Goal: Task Accomplishment & Management: Manage account settings

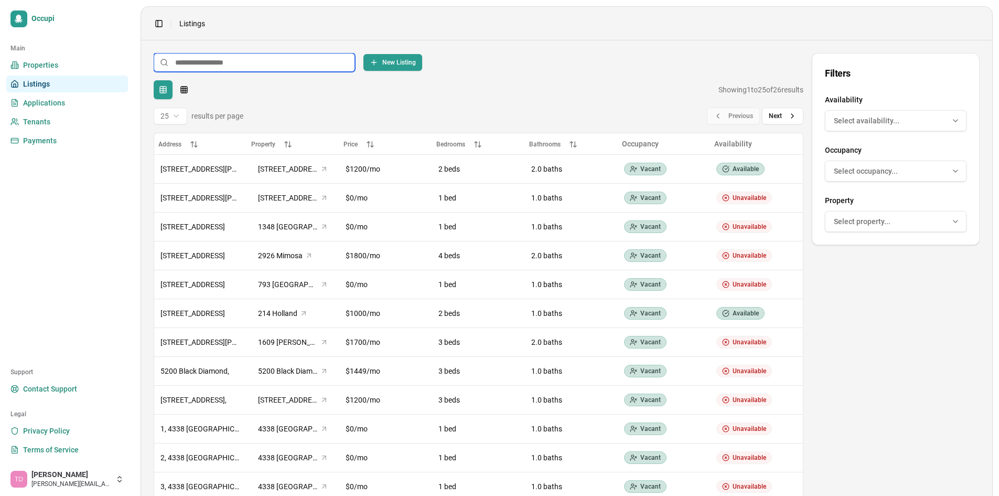
click at [300, 69] on input at bounding box center [254, 62] width 201 height 19
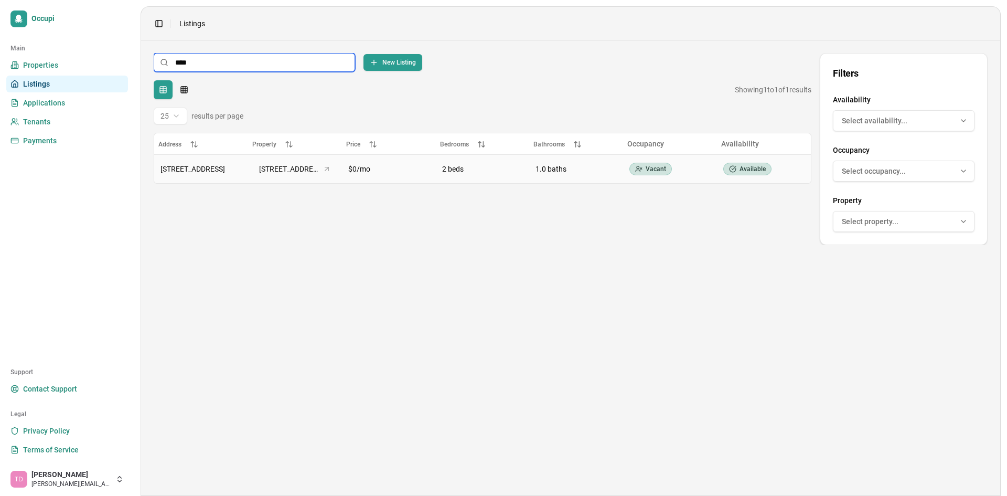
type input "***"
click at [494, 167] on div "2 beds" at bounding box center [482, 169] width 81 height 10
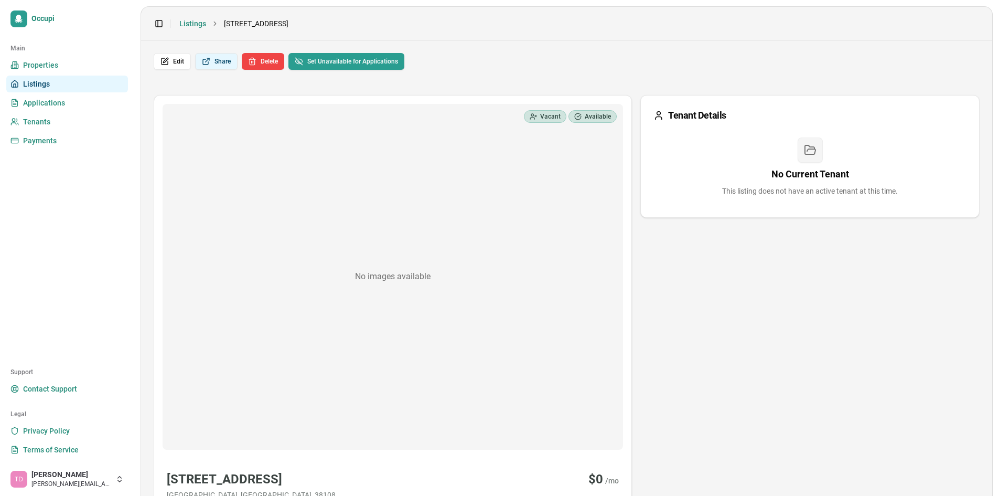
click at [219, 61] on button "Share" at bounding box center [216, 61] width 42 height 17
drag, startPoint x: 220, startPoint y: 58, endPoint x: 173, endPoint y: 59, distance: 46.7
click at [173, 59] on div "Edit Share Delete Set Unavailable for Applications" at bounding box center [567, 61] width 826 height 17
click at [173, 59] on button "Edit" at bounding box center [172, 61] width 37 height 17
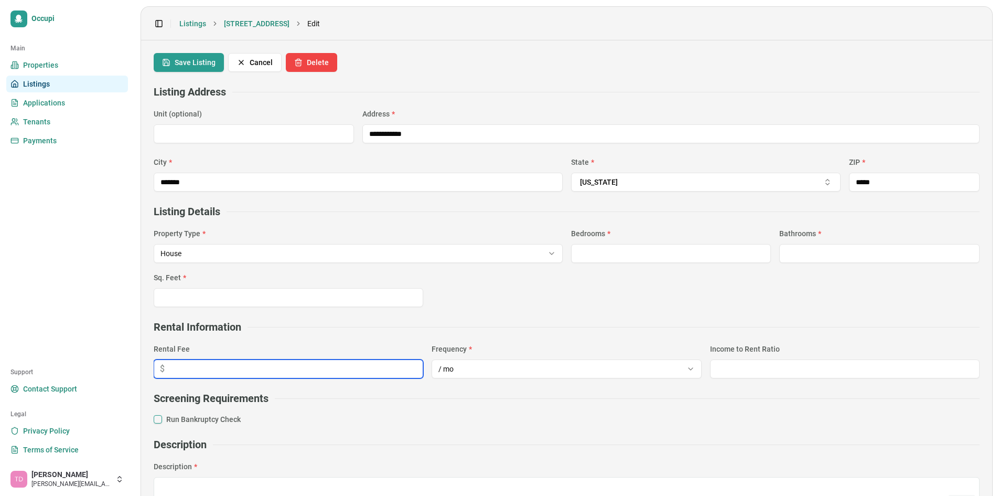
click at [362, 365] on input "number" at bounding box center [289, 368] width 270 height 19
type input "****"
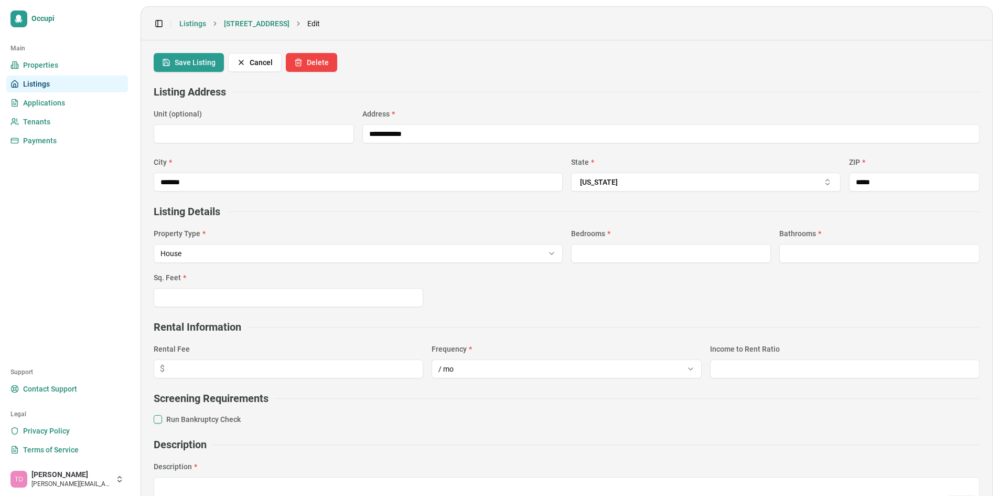
click at [375, 419] on div "Run Bankruptcy Check" at bounding box center [567, 419] width 826 height 10
click at [162, 418] on button "Run Bankruptcy Check" at bounding box center [158, 419] width 8 height 8
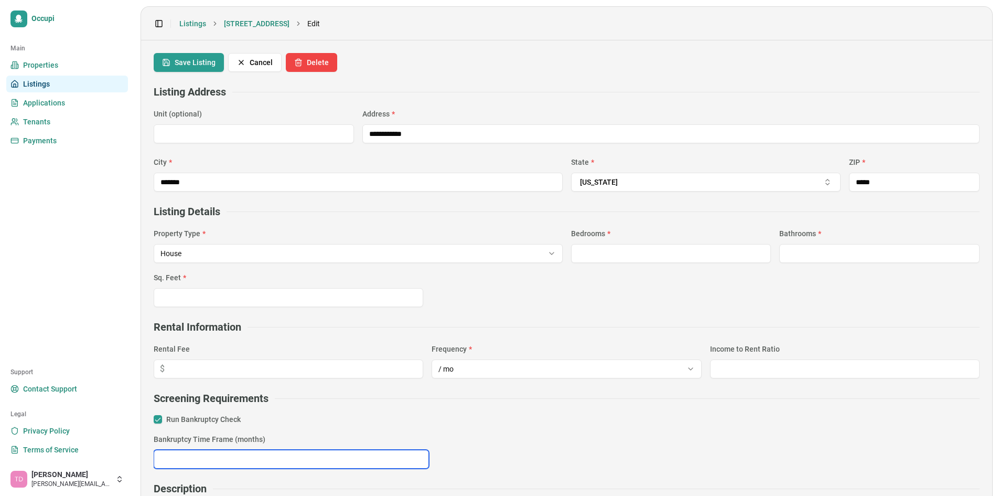
click at [200, 457] on input "number" at bounding box center [291, 459] width 275 height 19
type input "**"
click at [423, 428] on div "Run Bankruptcy Check Bankruptcy Time Frame (months) **" at bounding box center [567, 441] width 826 height 55
click at [190, 69] on button "Save Listing" at bounding box center [189, 62] width 70 height 19
click at [190, 62] on button "Save Listing" at bounding box center [189, 62] width 70 height 19
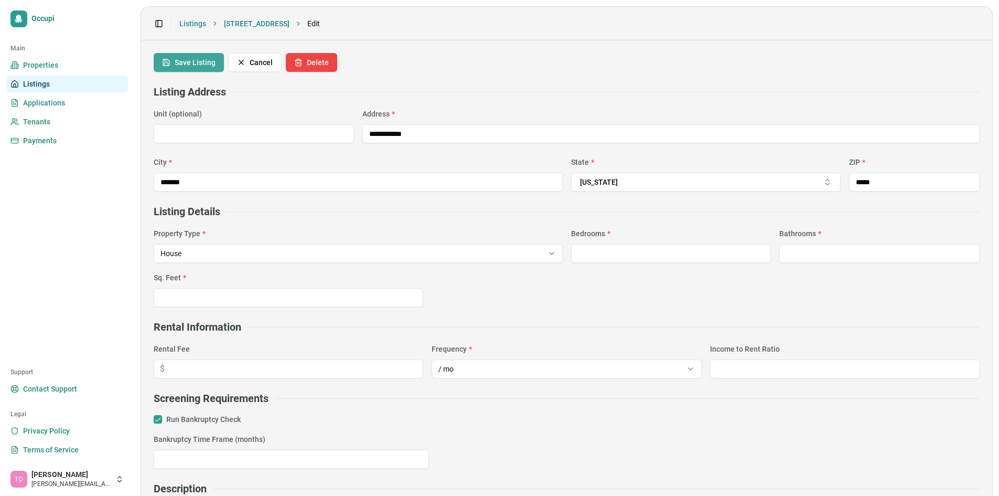
click at [190, 68] on button "Save Listing" at bounding box center [189, 62] width 70 height 19
click at [212, 60] on button "Save Listing" at bounding box center [189, 62] width 70 height 19
click at [193, 59] on button "Save Listing" at bounding box center [189, 62] width 70 height 19
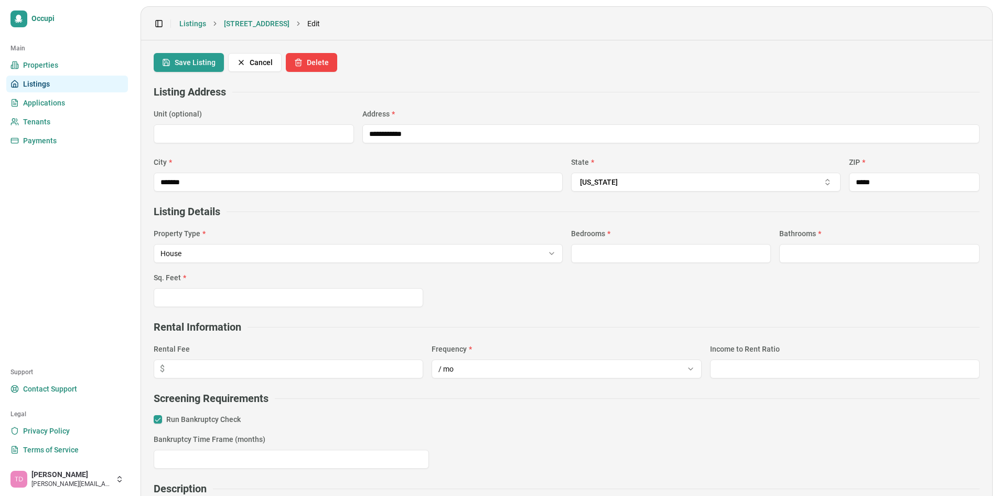
click at [187, 72] on div "**********" at bounding box center [567, 419] width 826 height 733
click at [189, 67] on button "Save Listing" at bounding box center [189, 62] width 70 height 19
click at [253, 62] on button "Cancel" at bounding box center [255, 62] width 54 height 19
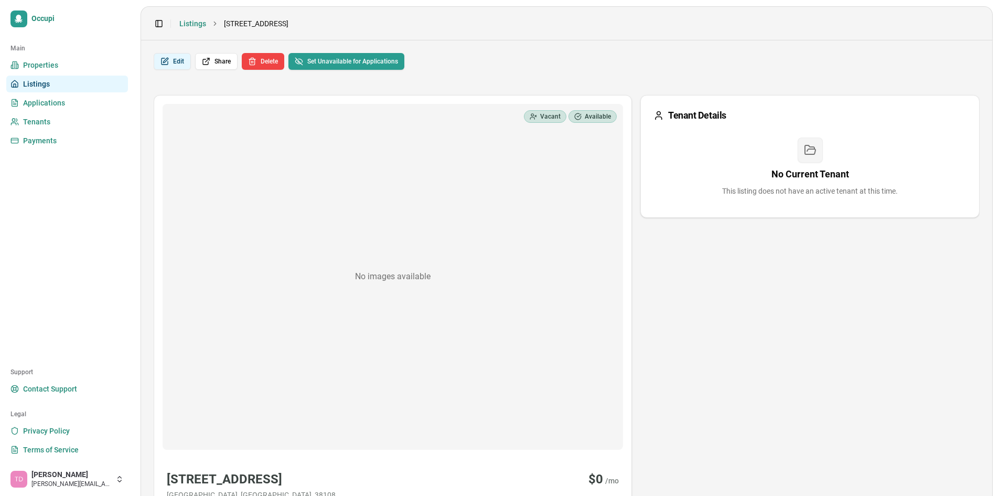
click at [175, 61] on button "Edit" at bounding box center [172, 61] width 37 height 17
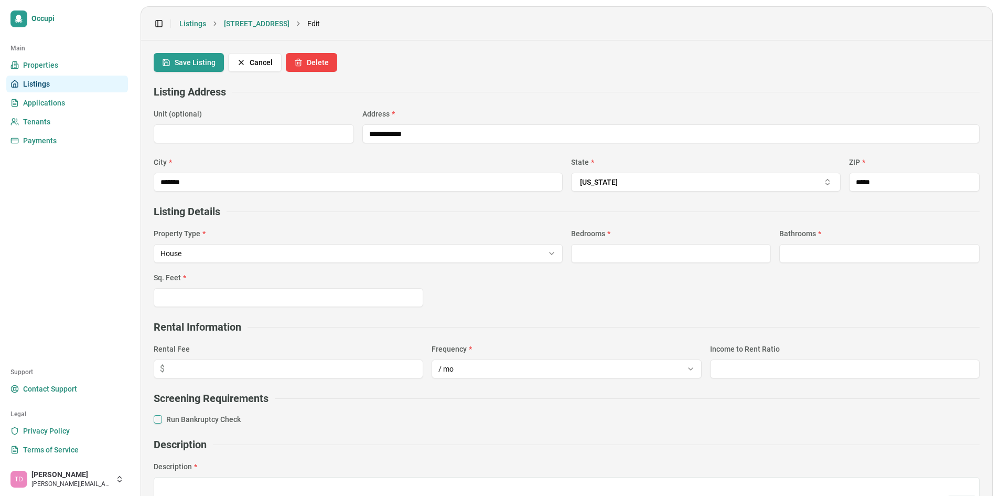
click at [197, 357] on div "Rental Fee $" at bounding box center [289, 361] width 270 height 36
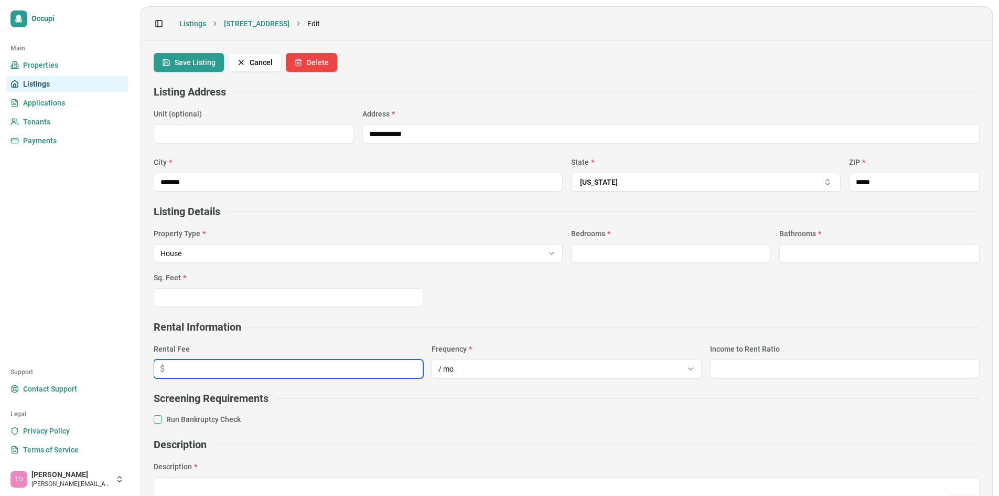
click at [195, 365] on input "number" at bounding box center [289, 368] width 270 height 19
type input "****"
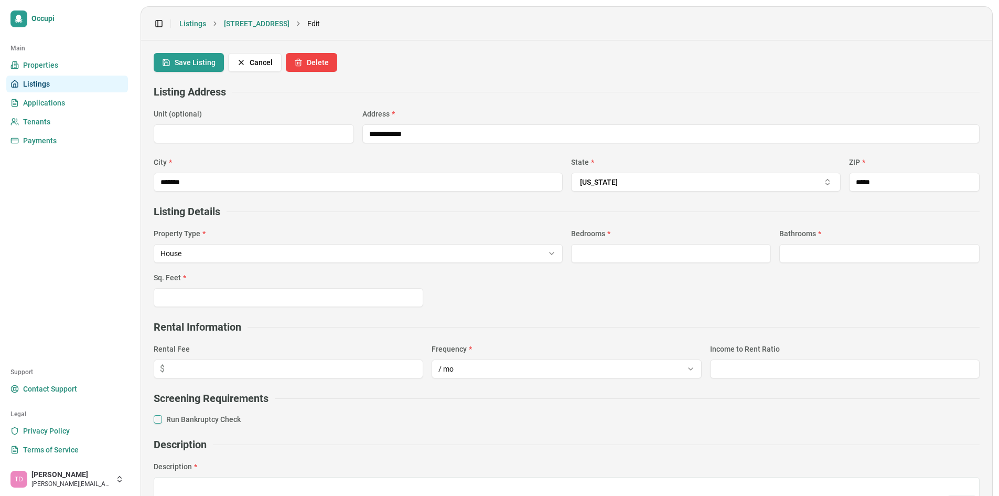
click at [158, 415] on button "Run Bankruptcy Check" at bounding box center [158, 419] width 8 height 8
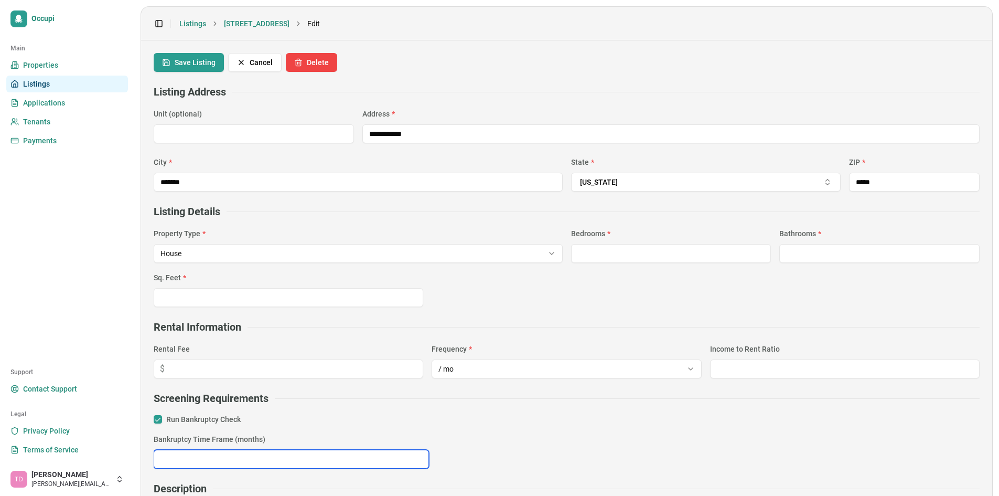
click at [179, 455] on input "number" at bounding box center [291, 459] width 275 height 19
type input "**"
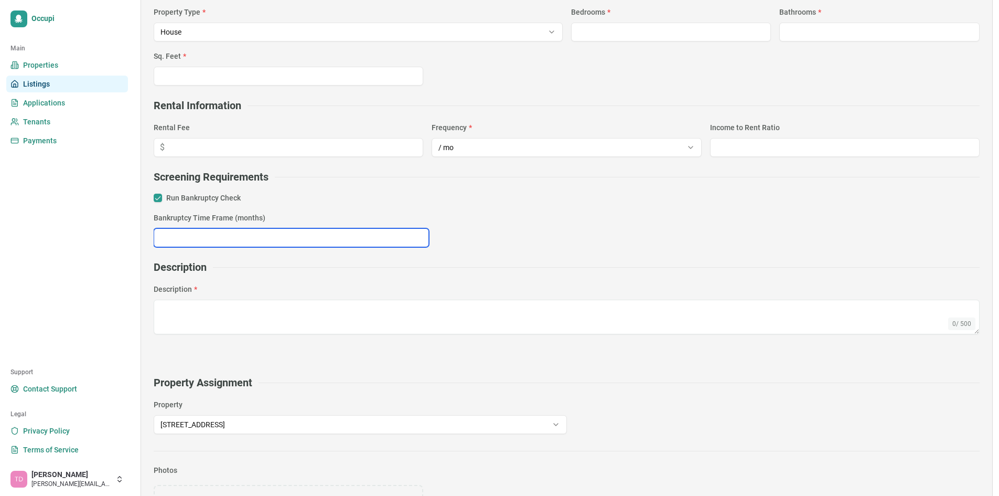
scroll to position [228, 0]
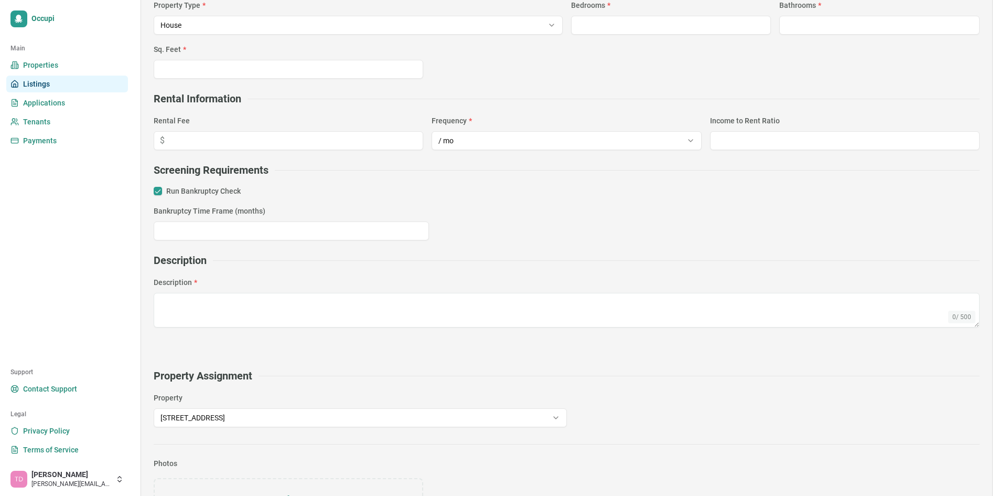
click at [408, 328] on div "0 / 500" at bounding box center [567, 324] width 826 height 63
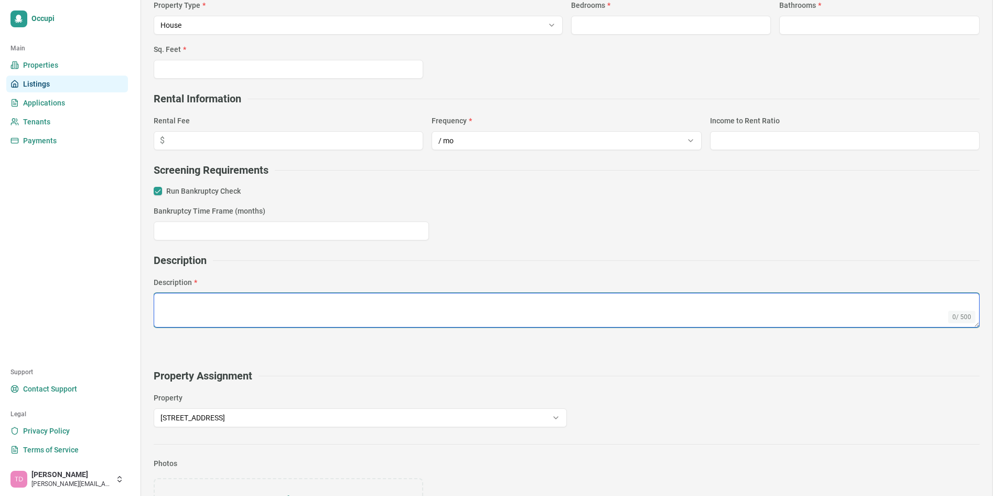
click at [393, 314] on textarea at bounding box center [567, 310] width 826 height 35
paste textarea "**********"
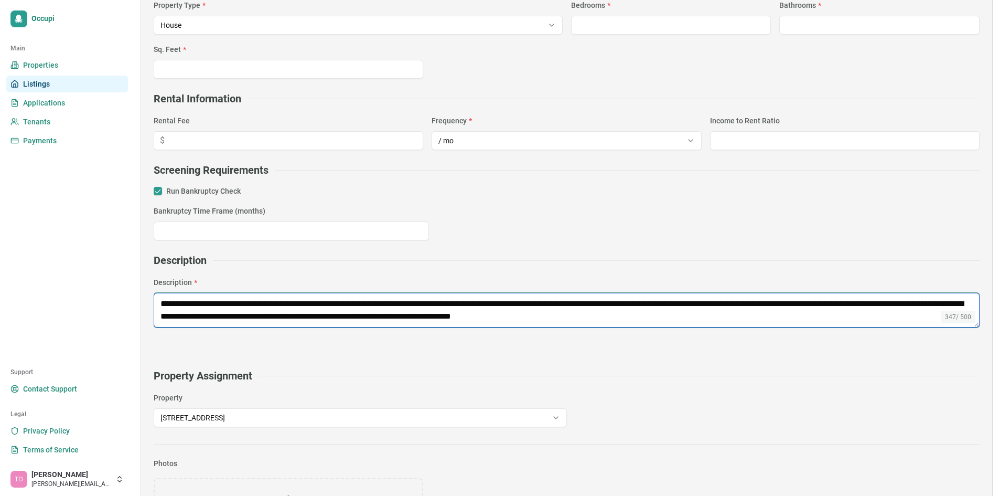
type textarea "**********"
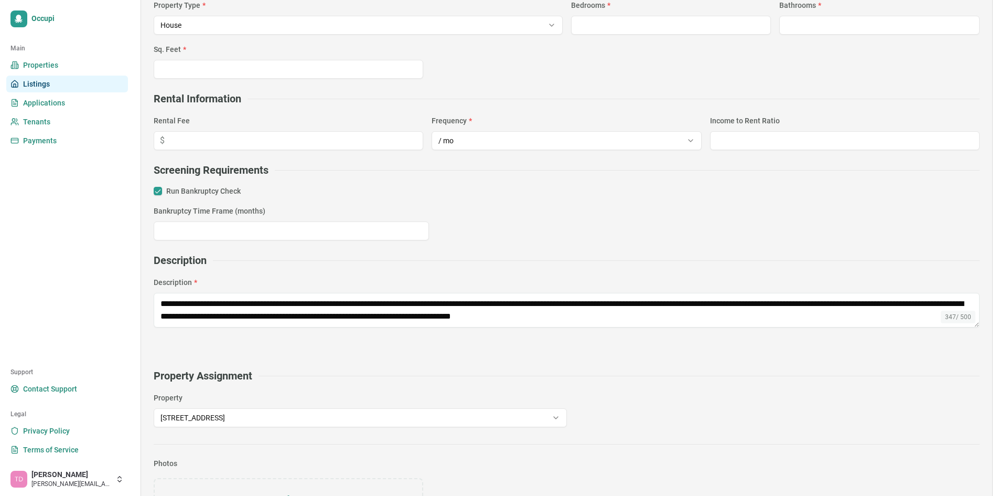
click at [407, 364] on form "**********" at bounding box center [567, 141] width 826 height 571
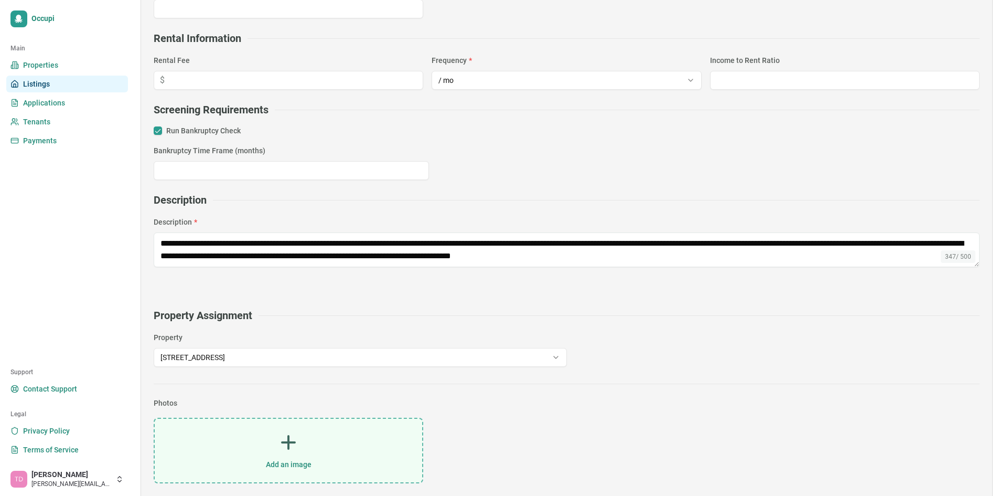
click at [291, 452] on div "Add an image" at bounding box center [289, 450] width 268 height 63
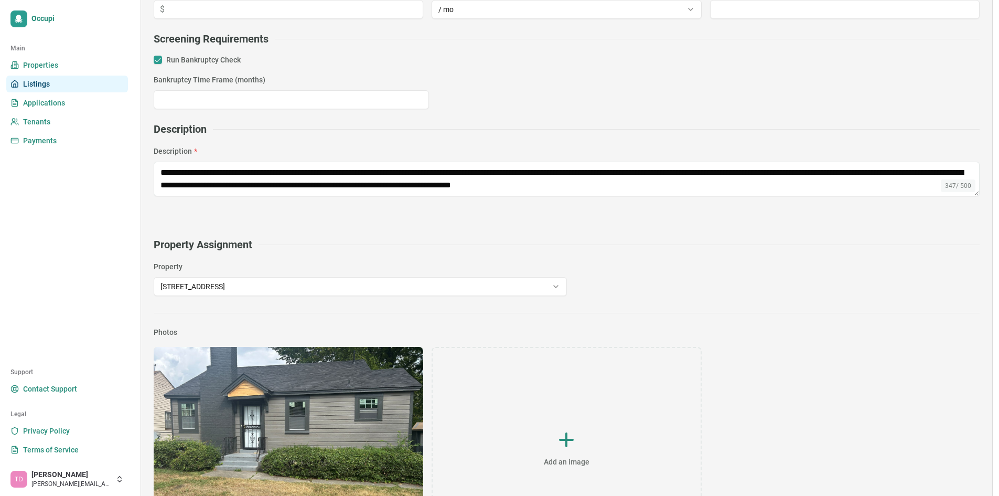
scroll to position [426, 0]
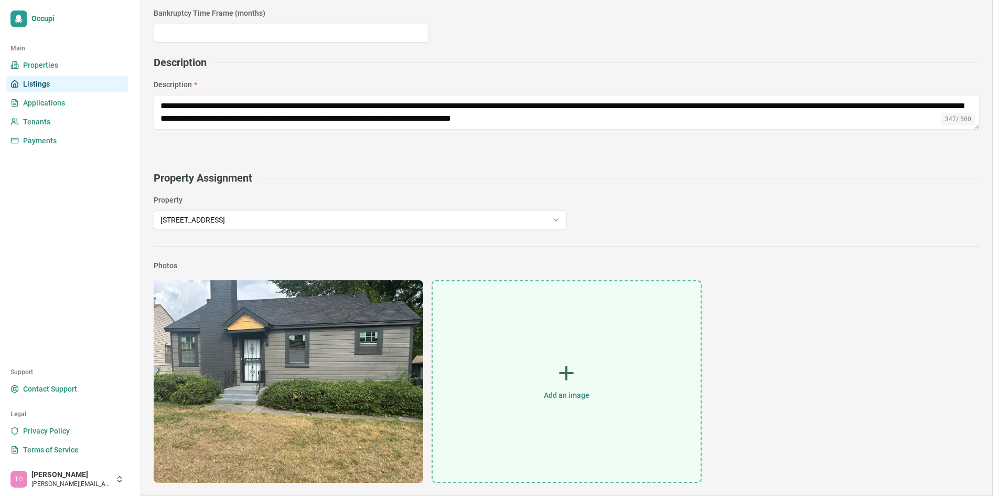
click at [578, 382] on div "Add an image" at bounding box center [567, 381] width 268 height 200
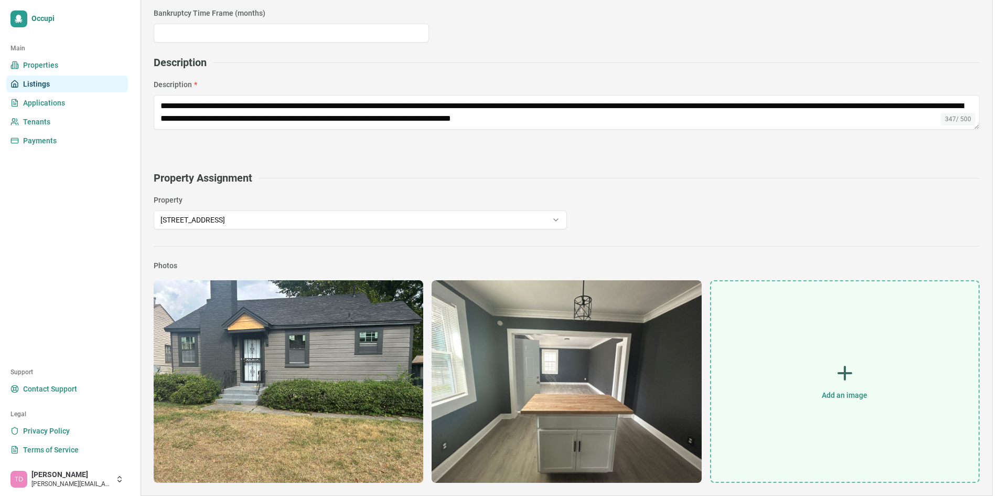
drag, startPoint x: 820, startPoint y: 381, endPoint x: 789, endPoint y: 355, distance: 40.6
drag, startPoint x: 789, startPoint y: 355, endPoint x: 841, endPoint y: 372, distance: 55.1
click at [841, 372] on icon at bounding box center [845, 373] width 15 height 15
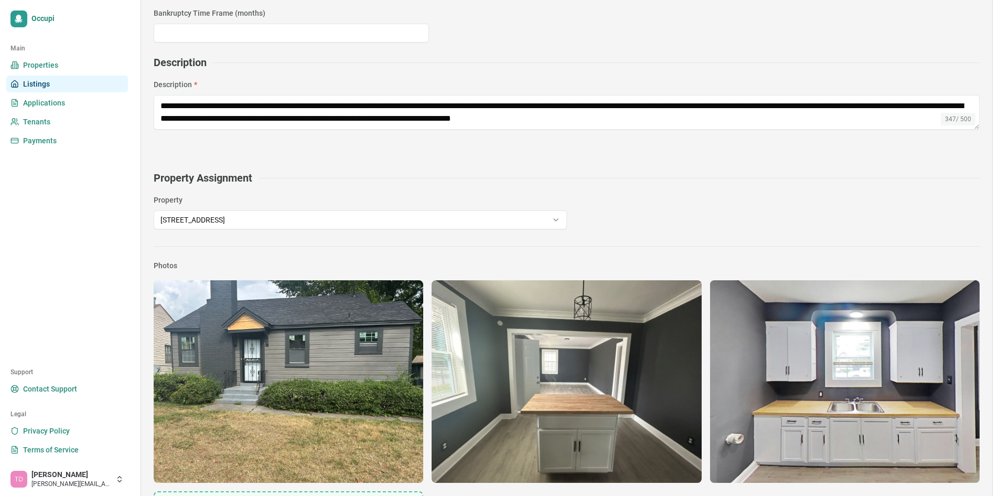
scroll to position [499, 0]
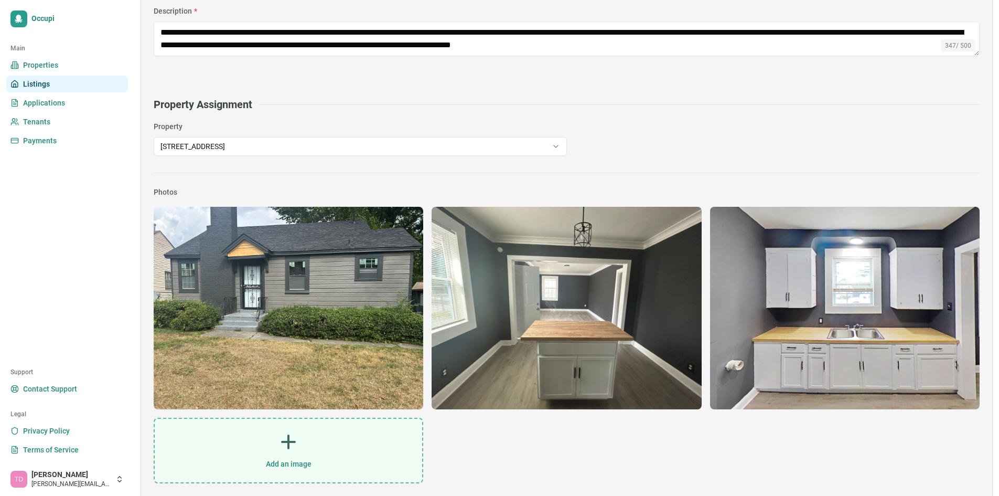
click at [310, 456] on div "Add an image" at bounding box center [289, 450] width 268 height 63
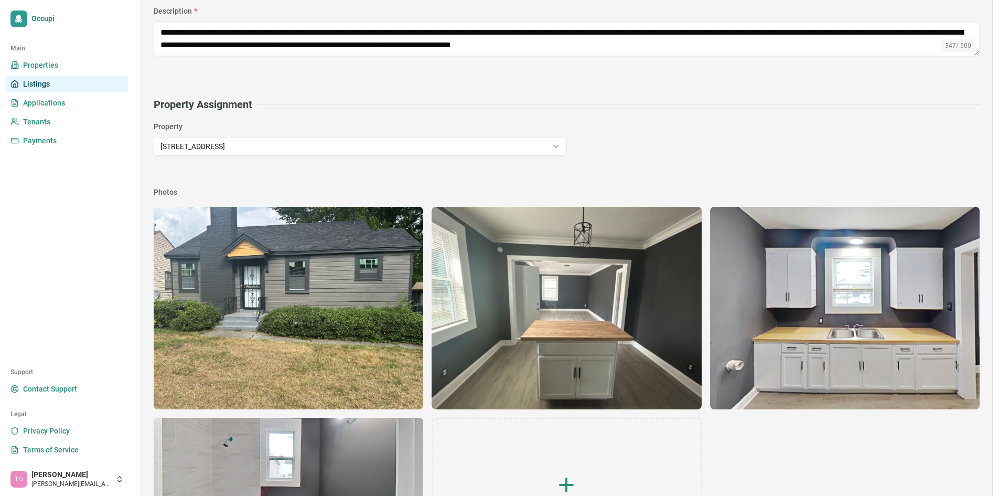
scroll to position [586, 0]
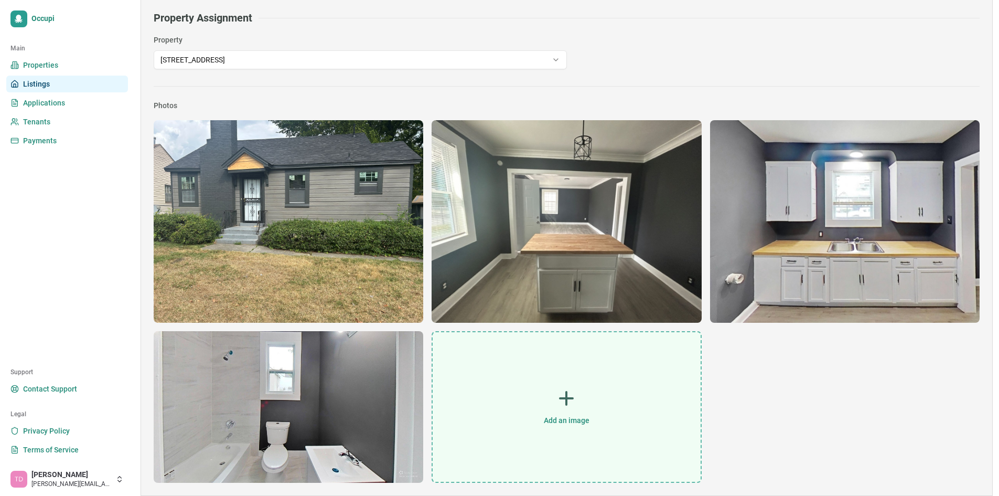
click at [588, 398] on div "Add an image" at bounding box center [567, 407] width 268 height 150
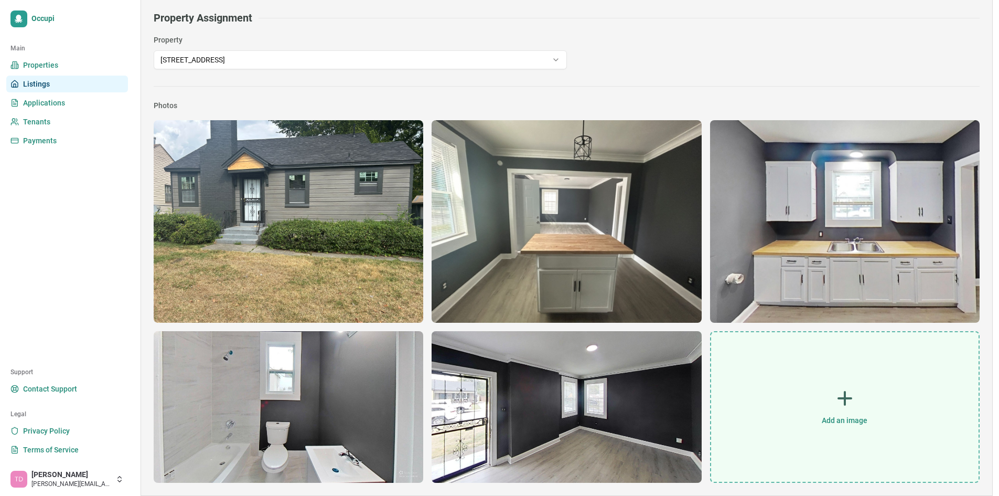
click at [851, 400] on icon at bounding box center [845, 398] width 21 height 21
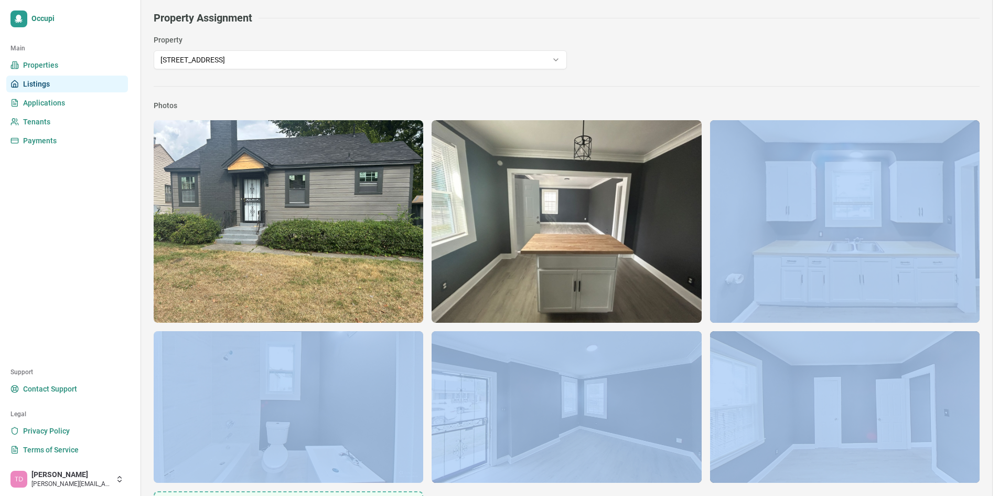
drag, startPoint x: 999, startPoint y: 293, endPoint x: 1004, endPoint y: 360, distance: 67.4
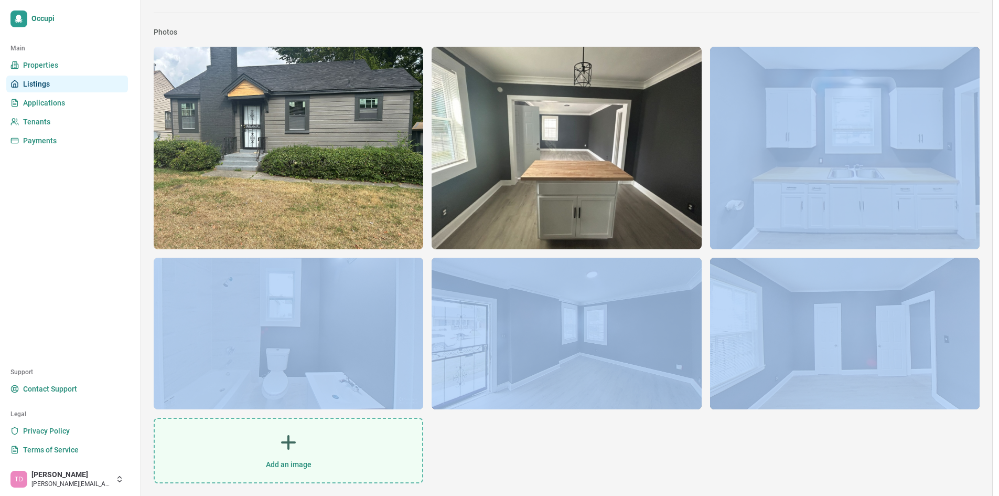
click at [287, 453] on div "Add an image" at bounding box center [289, 450] width 268 height 63
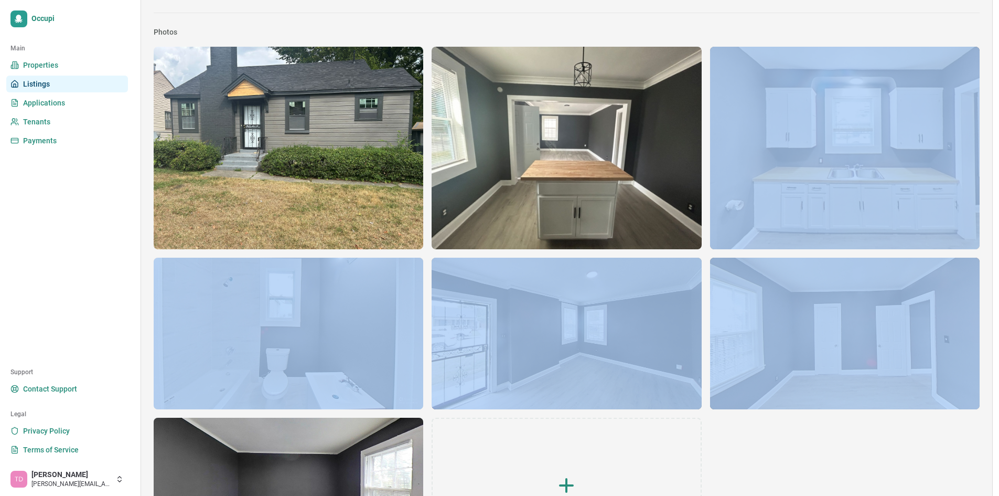
scroll to position [746, 0]
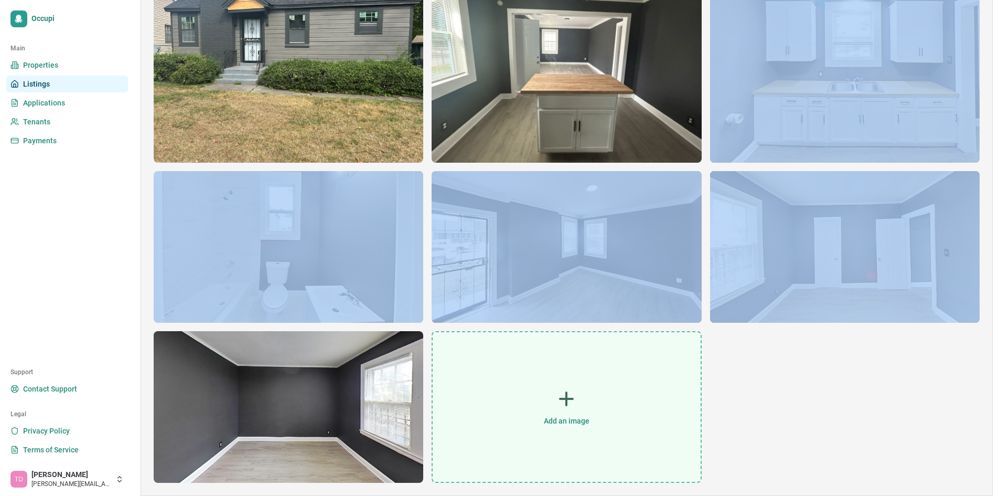
click at [584, 405] on div "Add an image" at bounding box center [567, 407] width 268 height 150
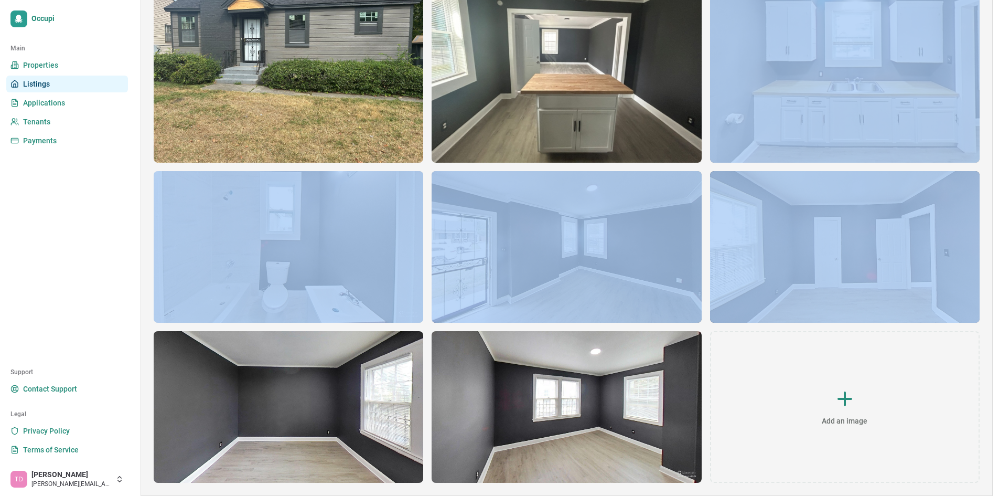
scroll to position [0, 0]
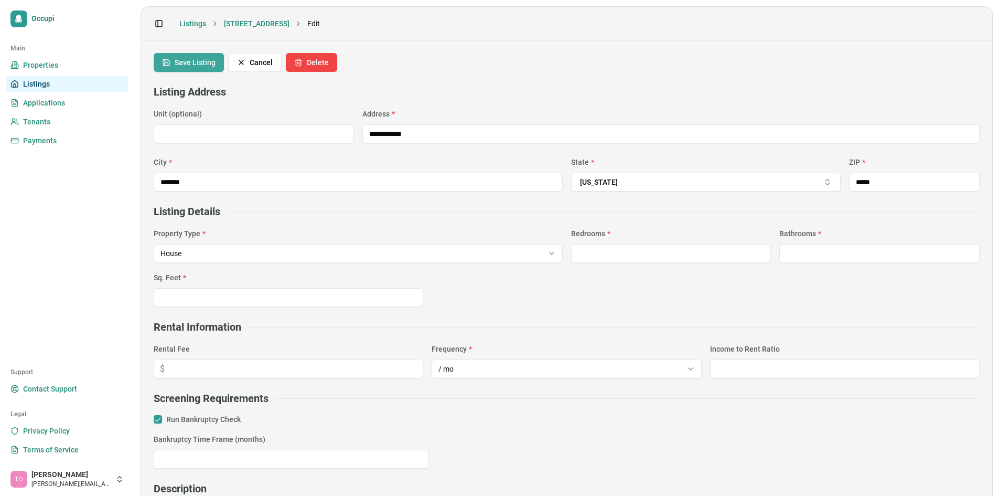
click at [189, 67] on button "Save Listing" at bounding box center [189, 62] width 70 height 19
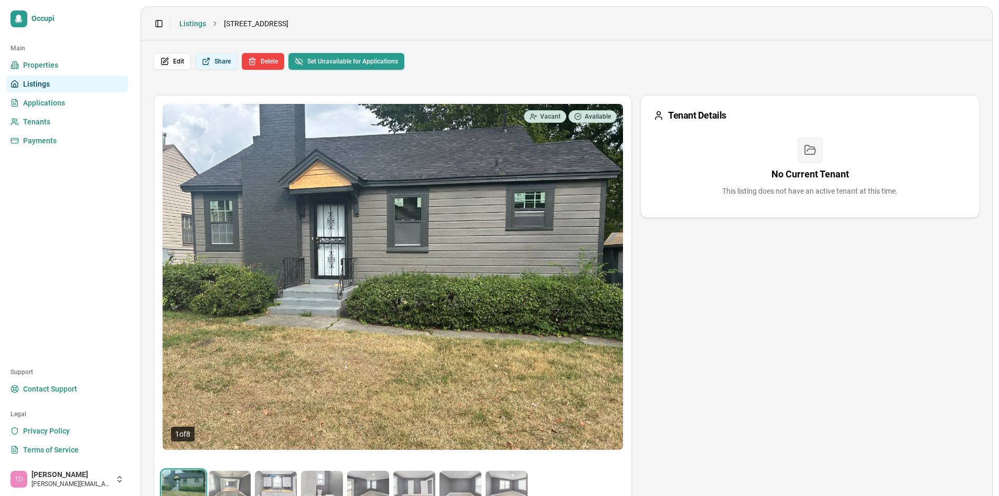
click at [225, 63] on button "Share" at bounding box center [216, 61] width 42 height 17
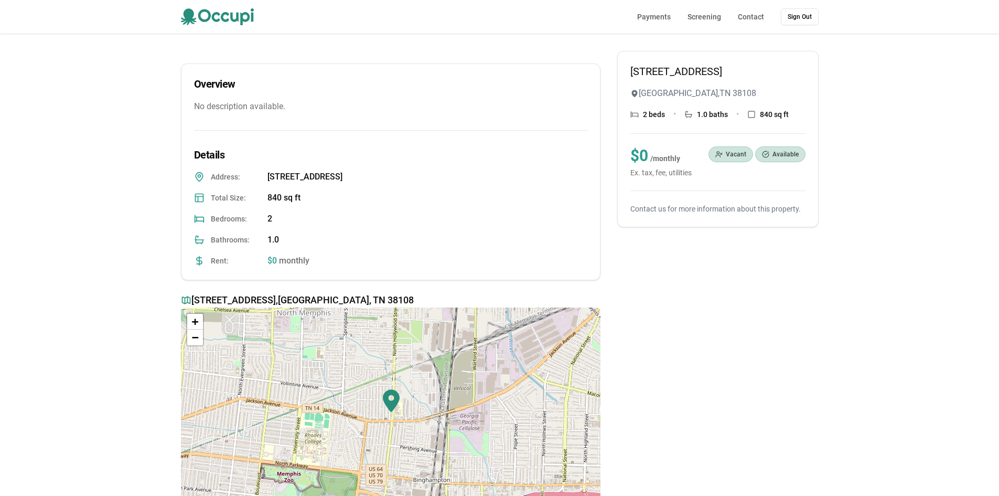
click at [645, 153] on p "$ 0 / monthly" at bounding box center [661, 155] width 61 height 19
